Goal: Task Accomplishment & Management: Manage account settings

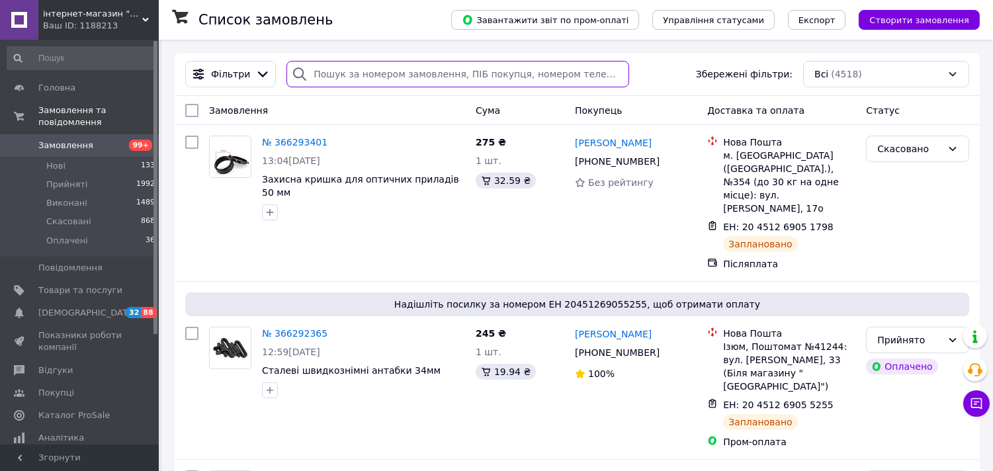
click at [389, 68] on input "search" at bounding box center [458, 74] width 343 height 26
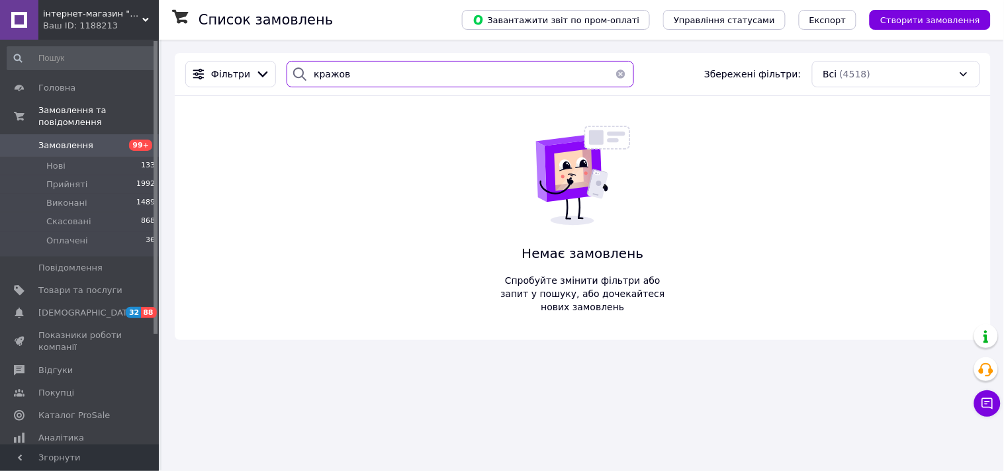
type input "кражов"
drag, startPoint x: 380, startPoint y: 82, endPoint x: 287, endPoint y: 67, distance: 95.2
click at [287, 68] on div "кражов" at bounding box center [460, 74] width 347 height 26
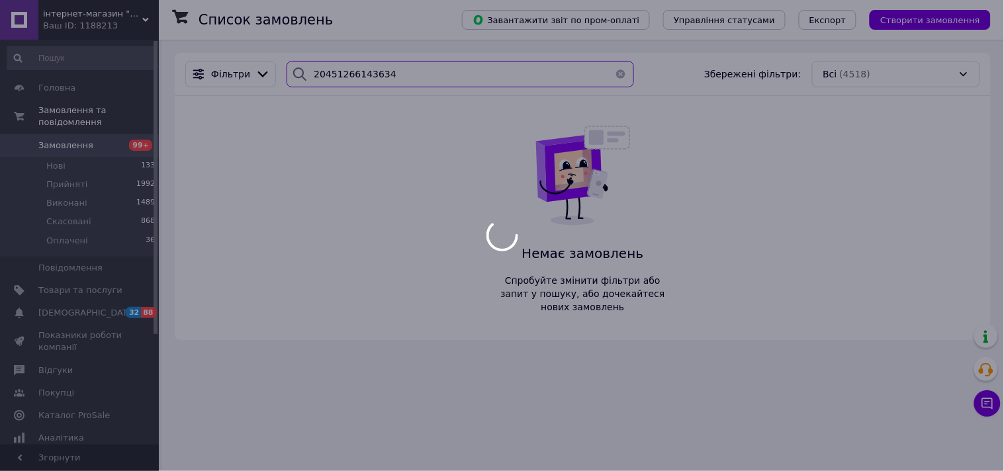
type input "20451266143634"
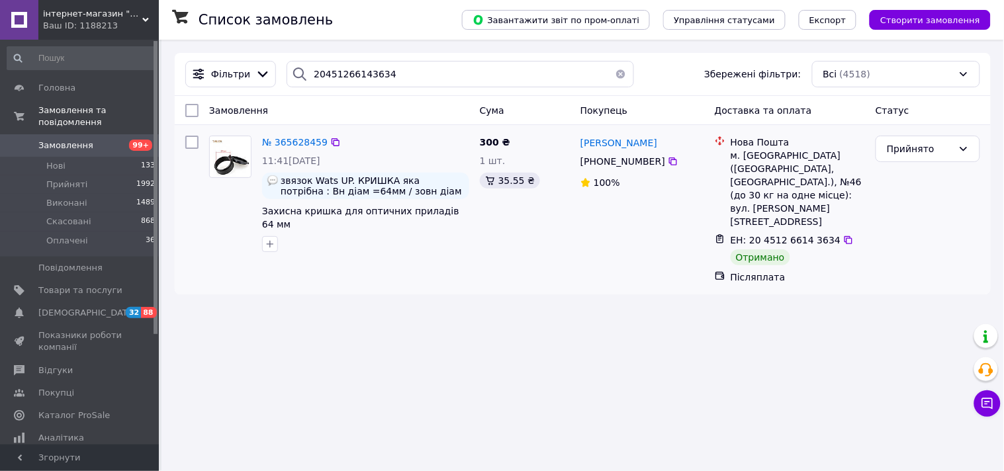
click at [242, 153] on img at bounding box center [230, 157] width 41 height 40
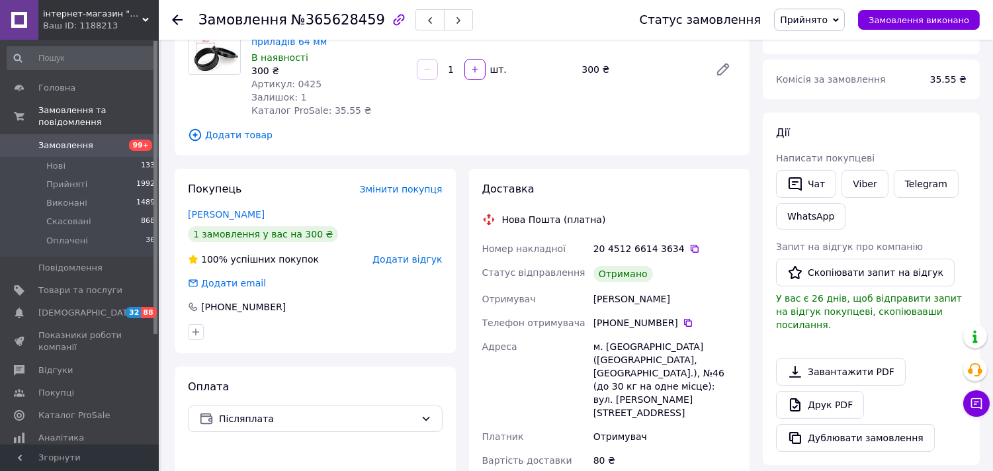
scroll to position [220, 0]
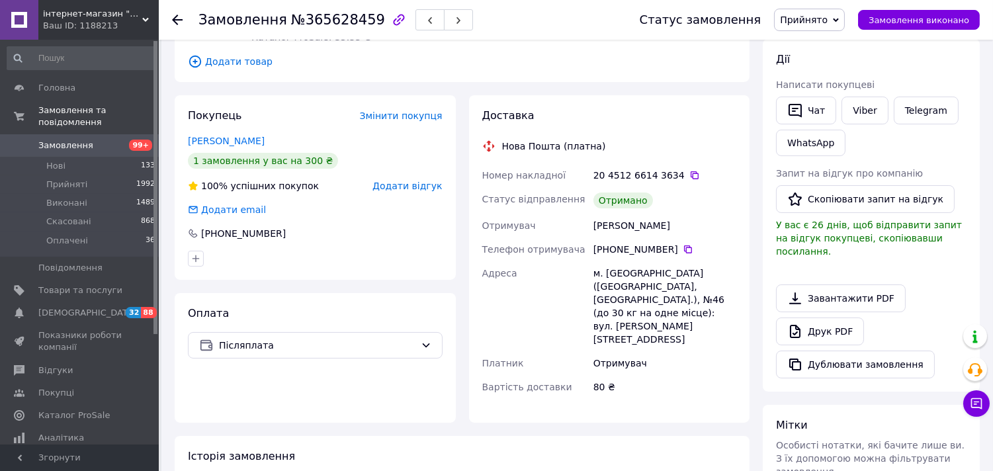
click at [62, 140] on span "Замовлення" at bounding box center [65, 146] width 55 height 12
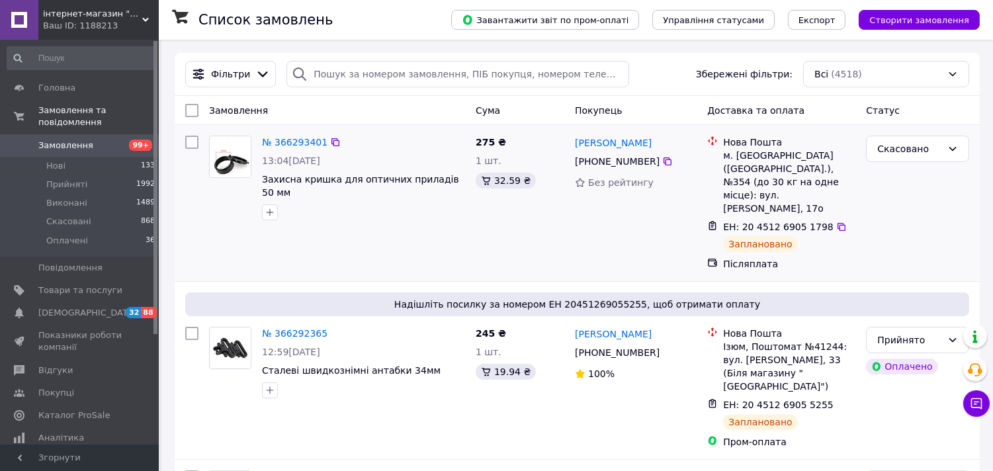
click at [230, 154] on img at bounding box center [230, 157] width 41 height 40
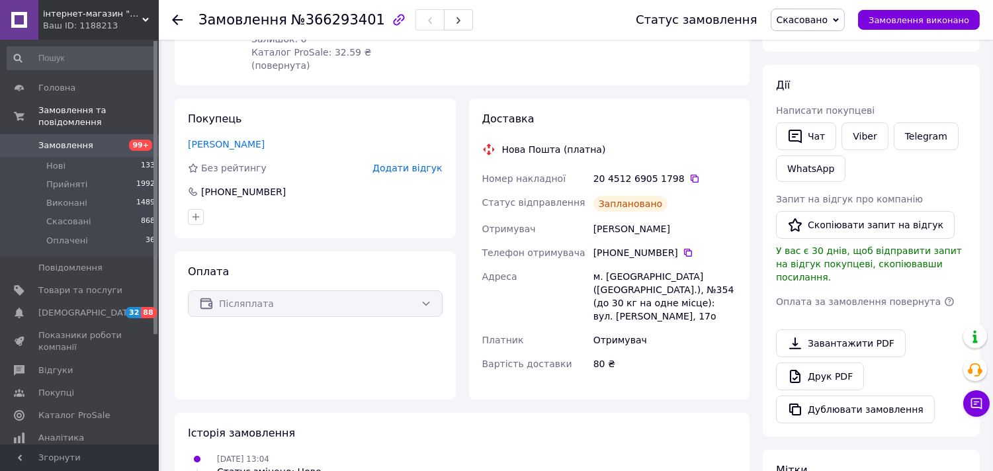
scroll to position [220, 0]
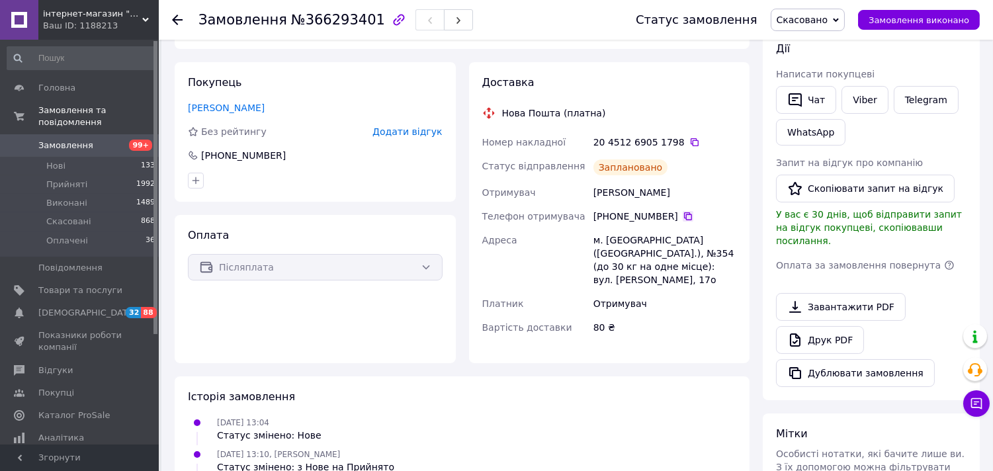
click at [683, 211] on icon at bounding box center [688, 216] width 11 height 11
drag, startPoint x: 638, startPoint y: 179, endPoint x: 594, endPoint y: 181, distance: 43.7
click at [594, 181] on div "Цяпкало Ярослав" at bounding box center [665, 193] width 148 height 24
copy div "Цяпкало Ярослав"
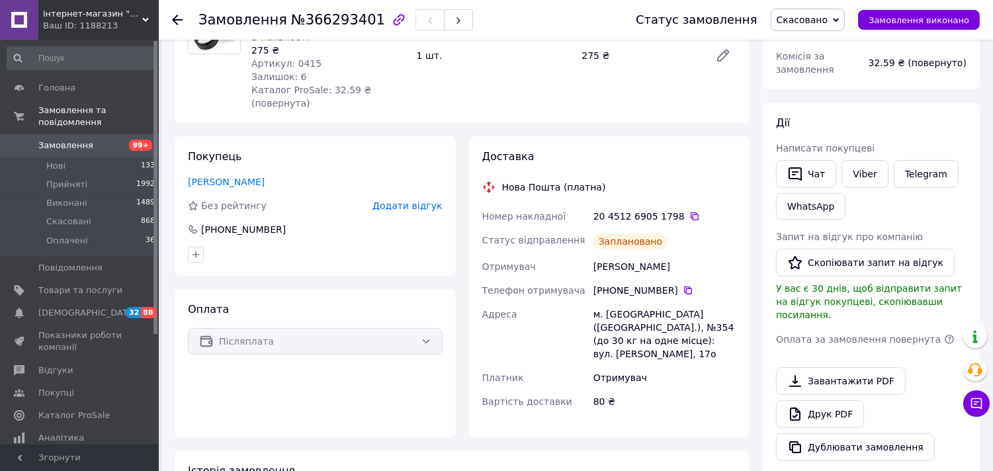
scroll to position [147, 0]
click at [655, 389] on div "80 ₴" at bounding box center [665, 401] width 148 height 24
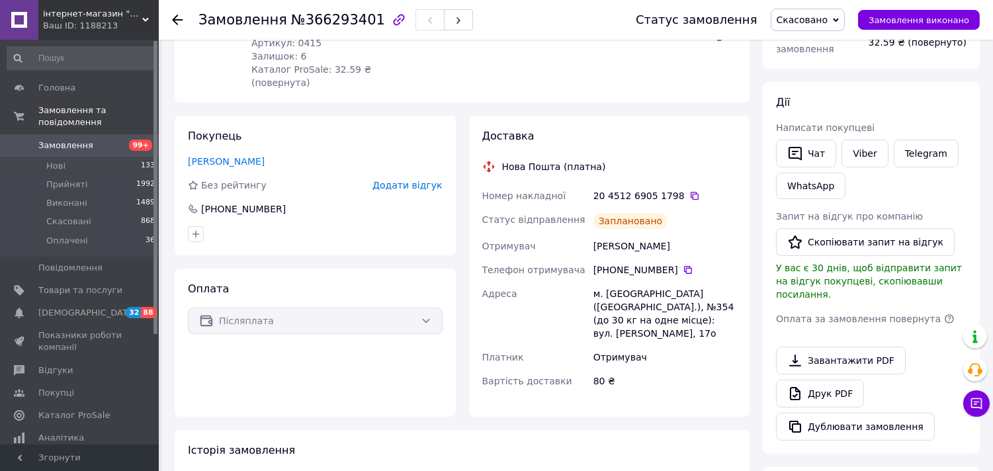
scroll to position [157, 0]
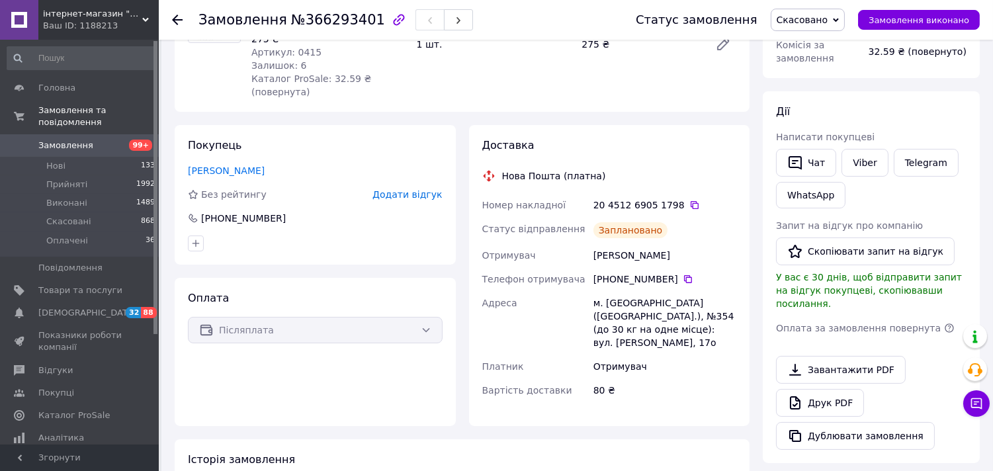
click at [181, 16] on icon at bounding box center [177, 20] width 11 height 11
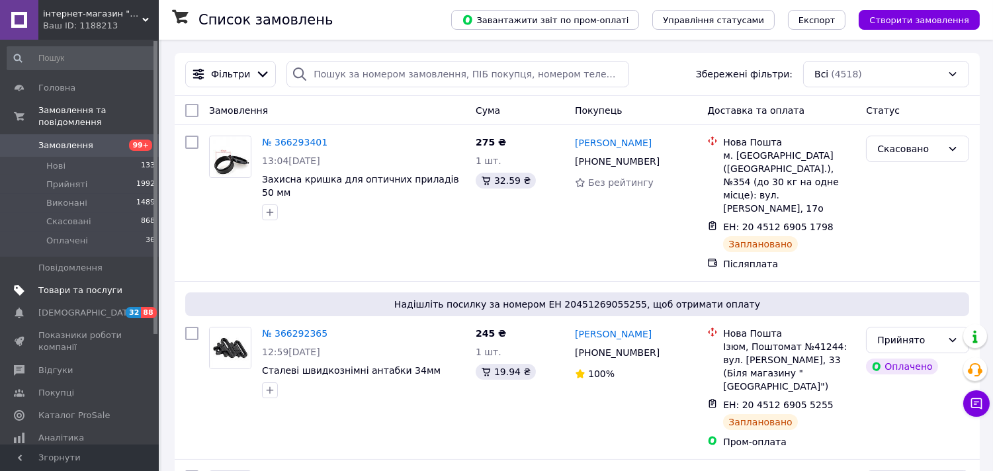
click at [77, 285] on span "Товари та послуги" at bounding box center [80, 291] width 84 height 12
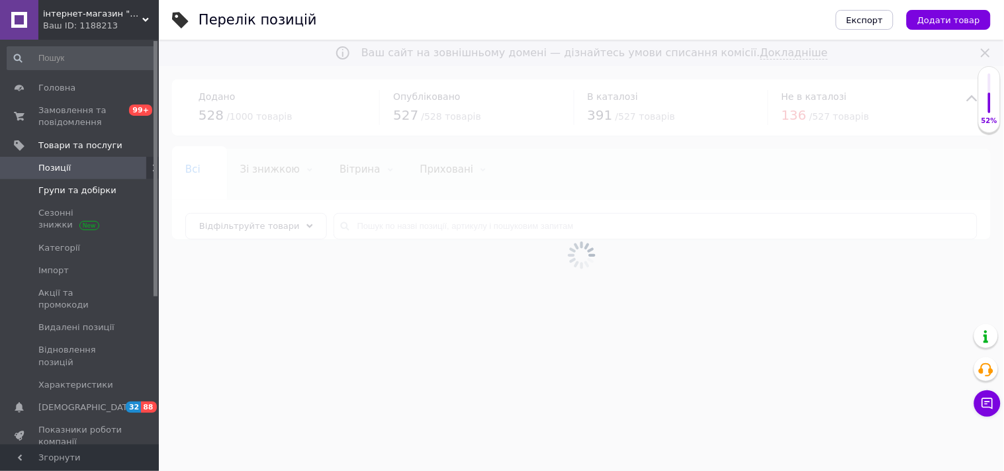
click at [58, 190] on span "Групи та добірки" at bounding box center [77, 191] width 78 height 12
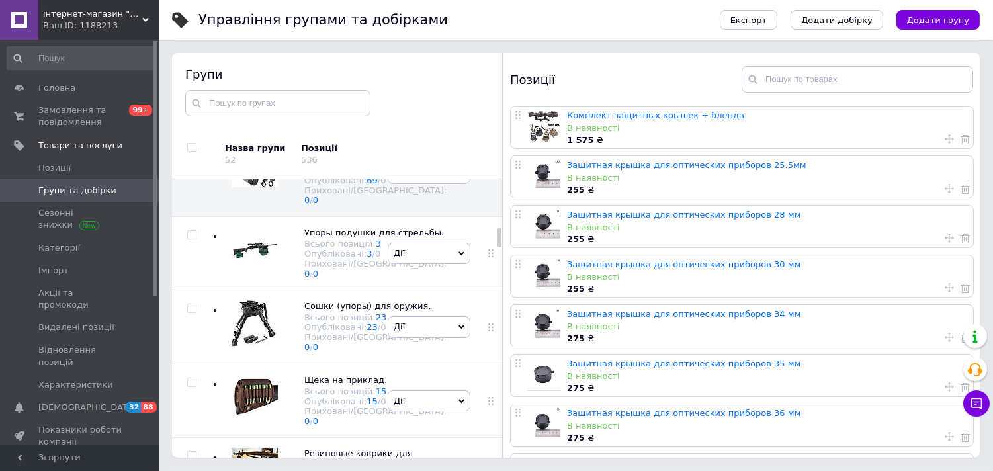
scroll to position [1113, 0]
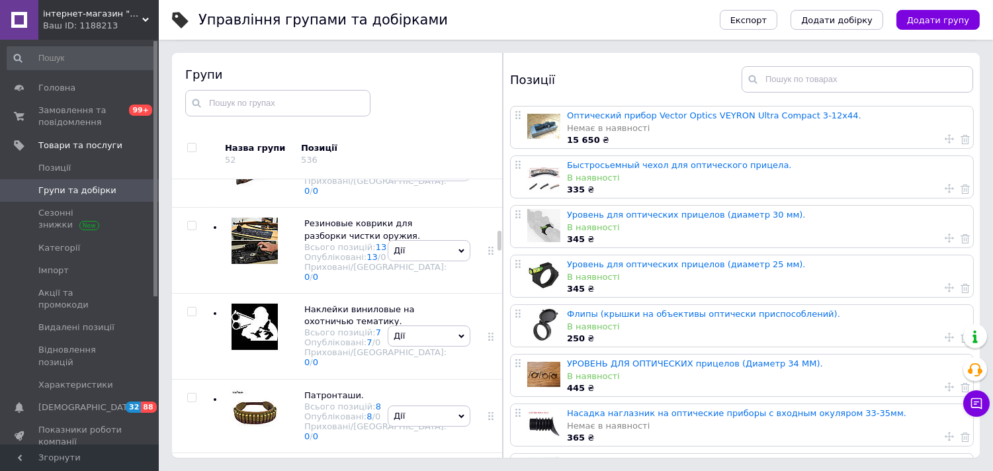
scroll to position [966, 0]
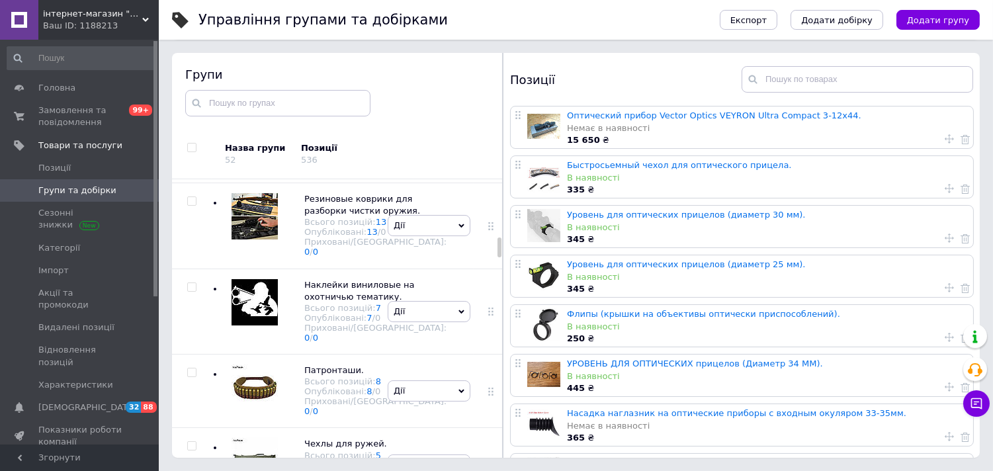
scroll to position [1333, 0]
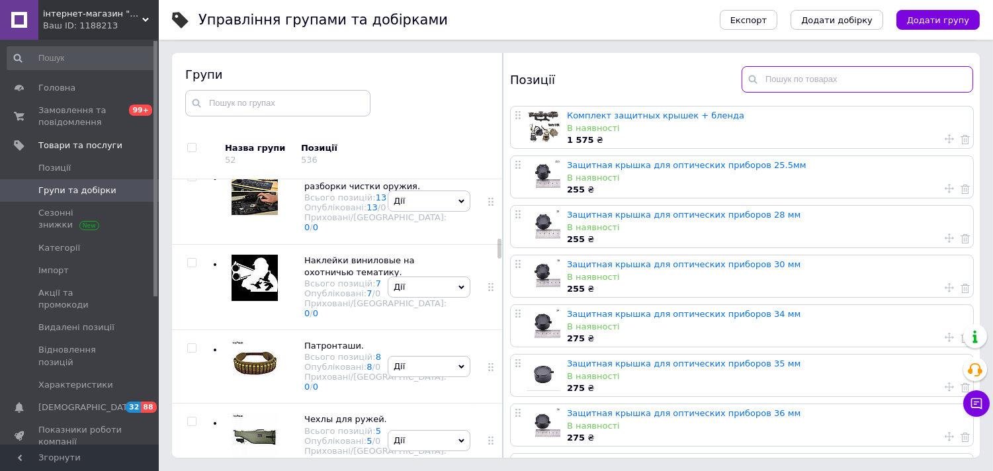
click at [804, 83] on input "text" at bounding box center [858, 79] width 232 height 26
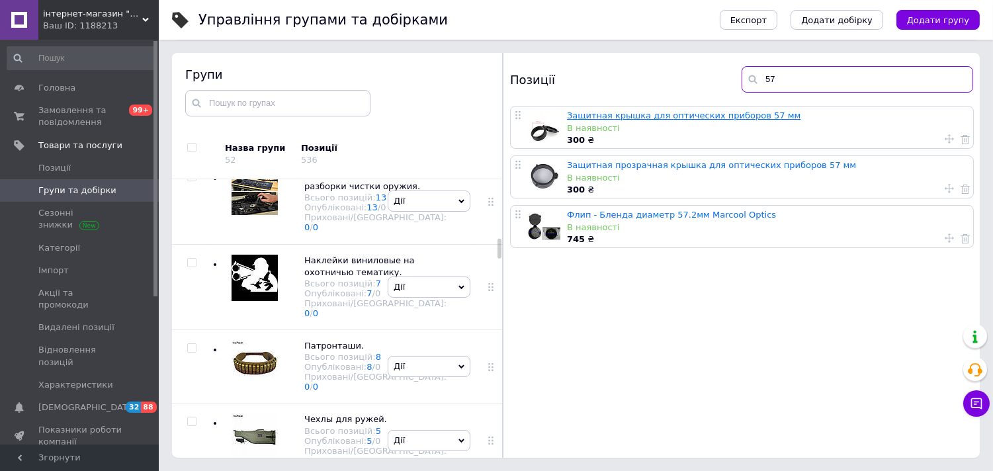
type input "57"
click at [639, 117] on link "Защитная крышка для оптических приборов 57 мм" at bounding box center [684, 116] width 234 height 10
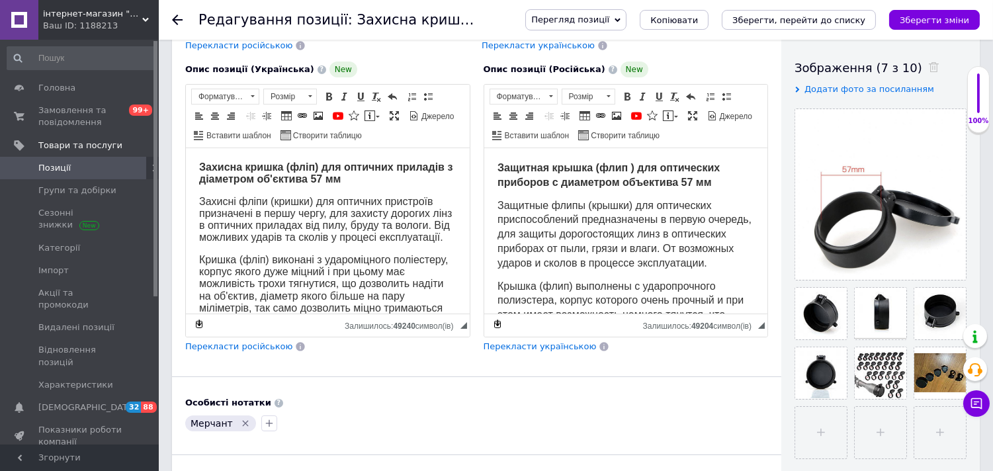
scroll to position [367, 0]
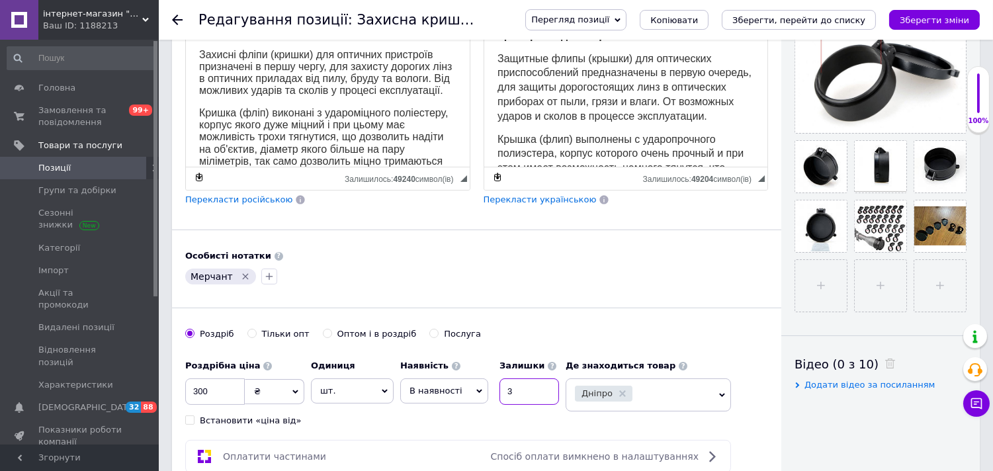
click at [517, 405] on input "3" at bounding box center [530, 391] width 60 height 26
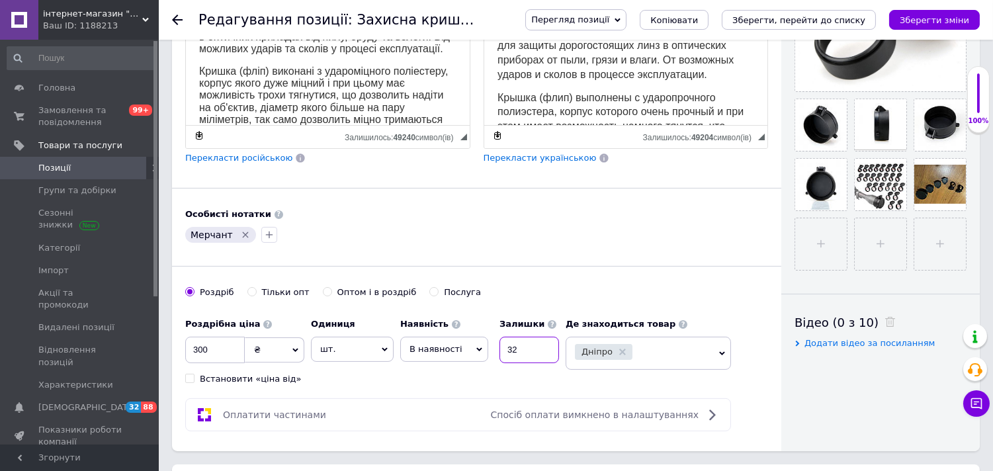
scroll to position [514, 0]
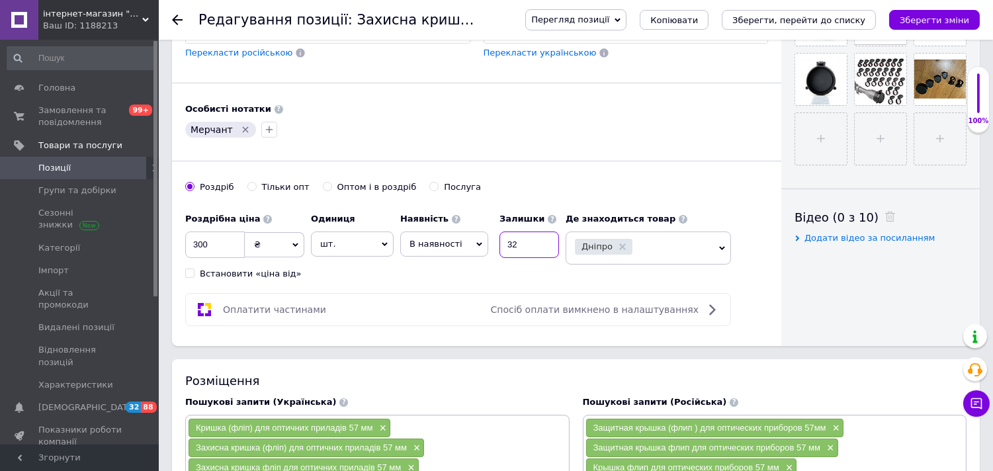
type input "3"
type input "2"
click at [941, 21] on icon "Зберегти зміни" at bounding box center [934, 20] width 69 height 10
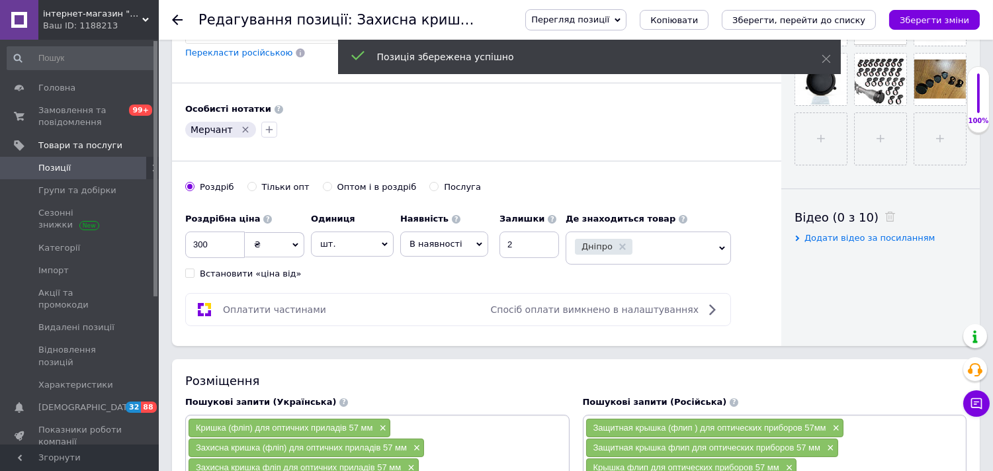
click at [176, 21] on icon at bounding box center [177, 20] width 11 height 11
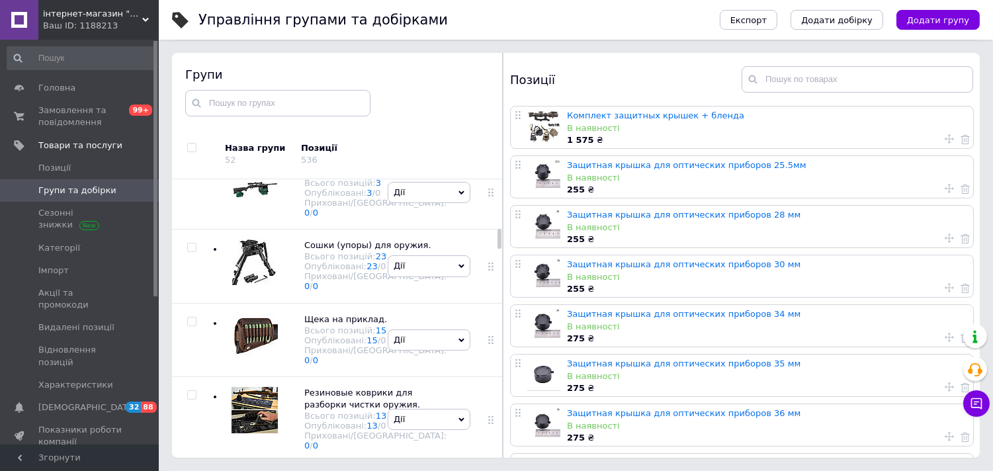
scroll to position [1103, 0]
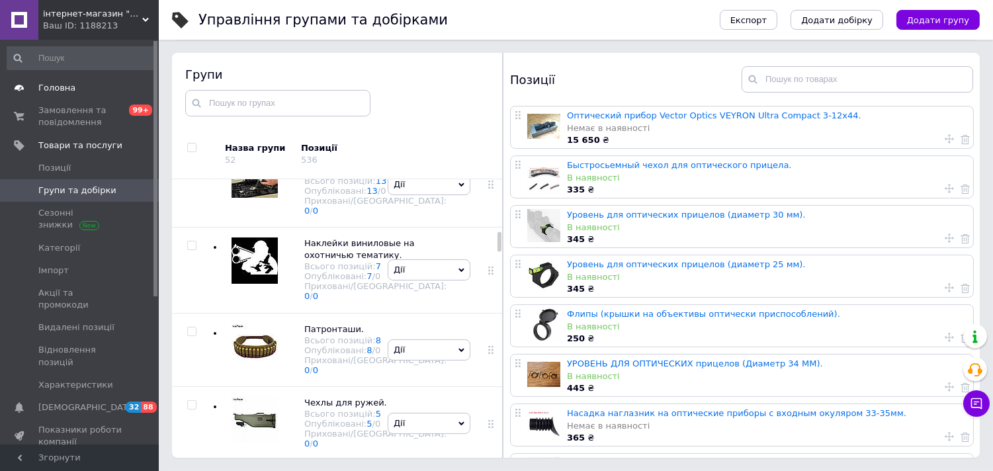
click at [68, 82] on span "Головна" at bounding box center [56, 88] width 37 height 12
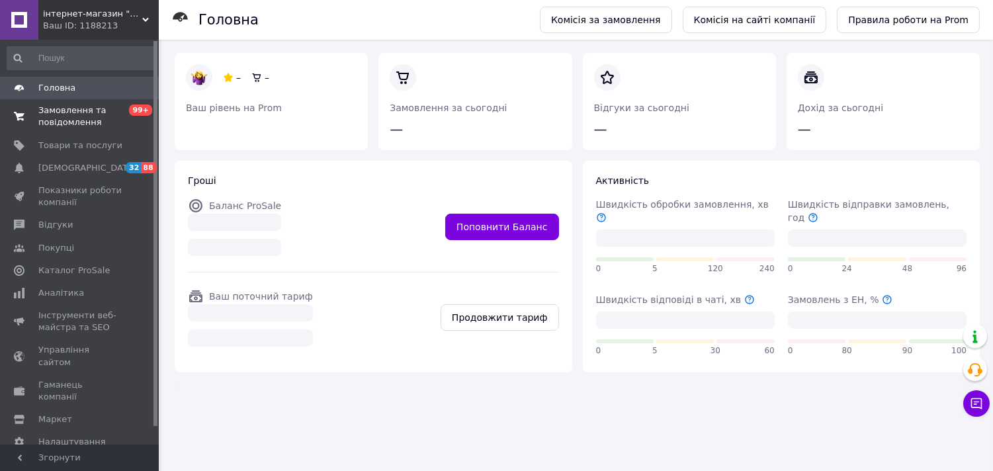
click at [86, 114] on span "Замовлення та повідомлення" at bounding box center [80, 117] width 84 height 24
